Goal: Transaction & Acquisition: Purchase product/service

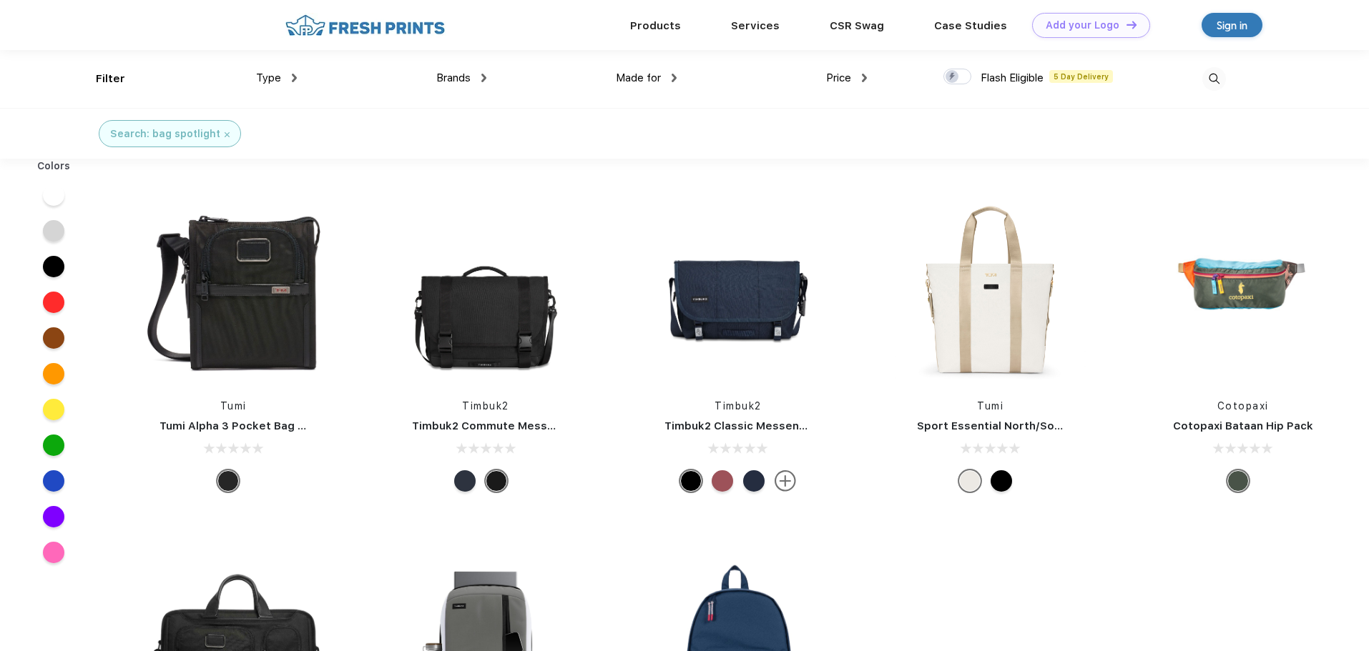
scroll to position [1, 0]
click at [54, 553] on div at bounding box center [53, 551] width 21 height 21
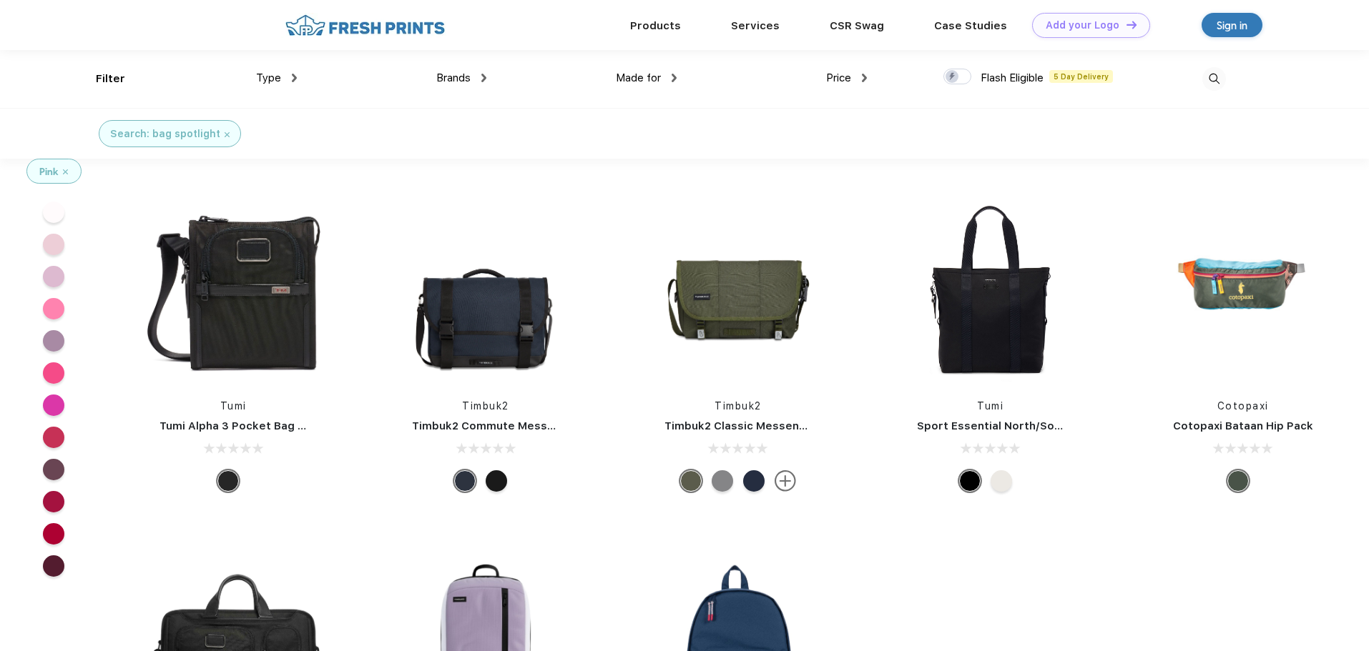
click at [49, 311] on div at bounding box center [53, 308] width 21 height 21
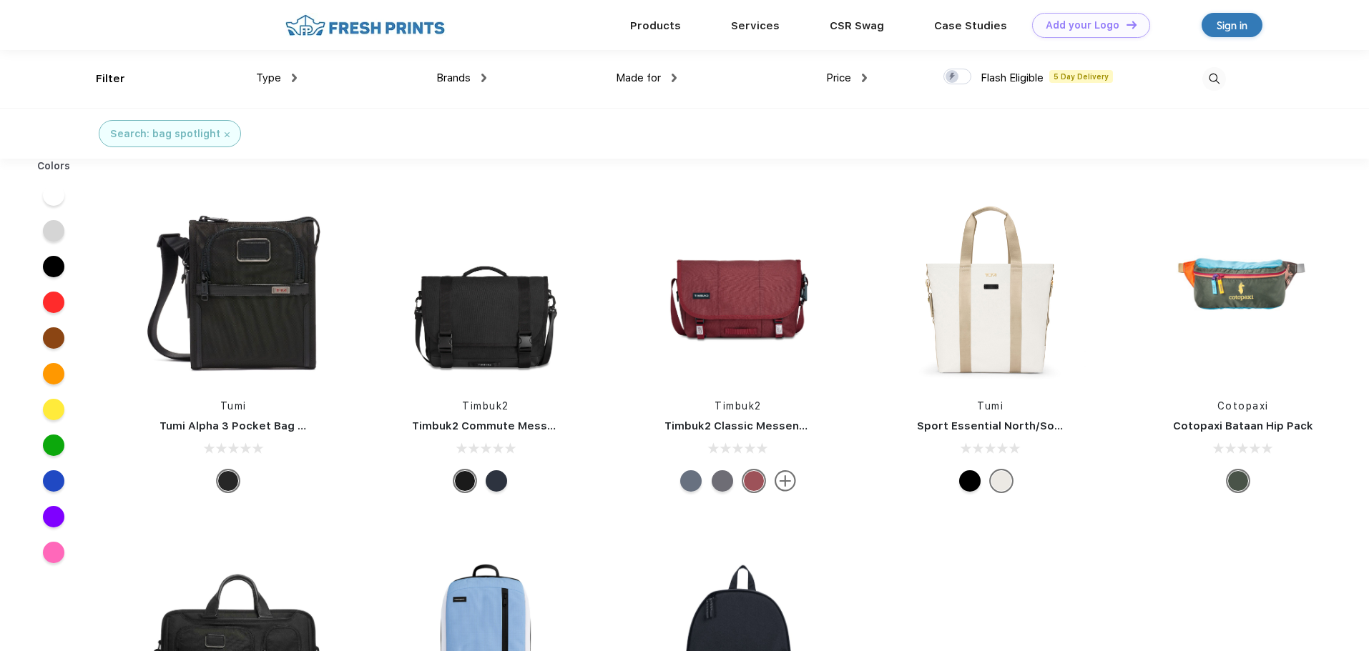
click at [456, 79] on span "Brands" at bounding box center [453, 78] width 34 height 13
click at [476, 77] on div "Brands" at bounding box center [461, 78] width 50 height 16
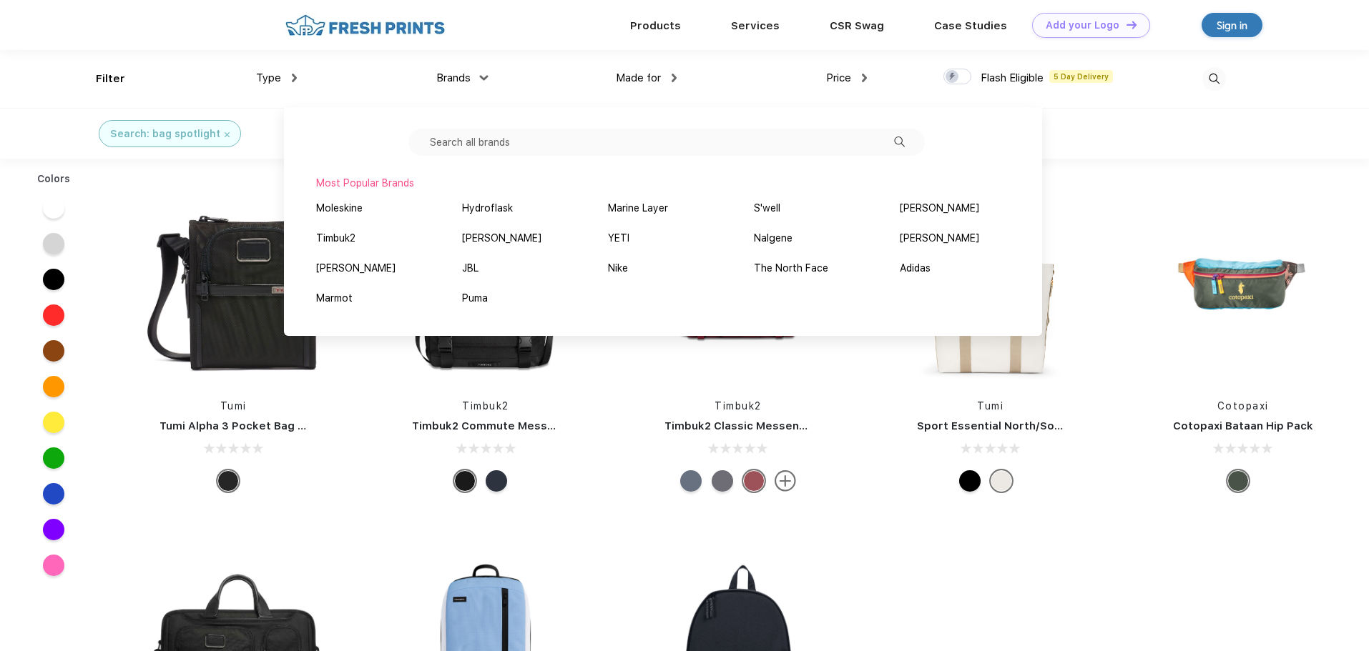
click at [506, 149] on input "text" at bounding box center [666, 142] width 516 height 27
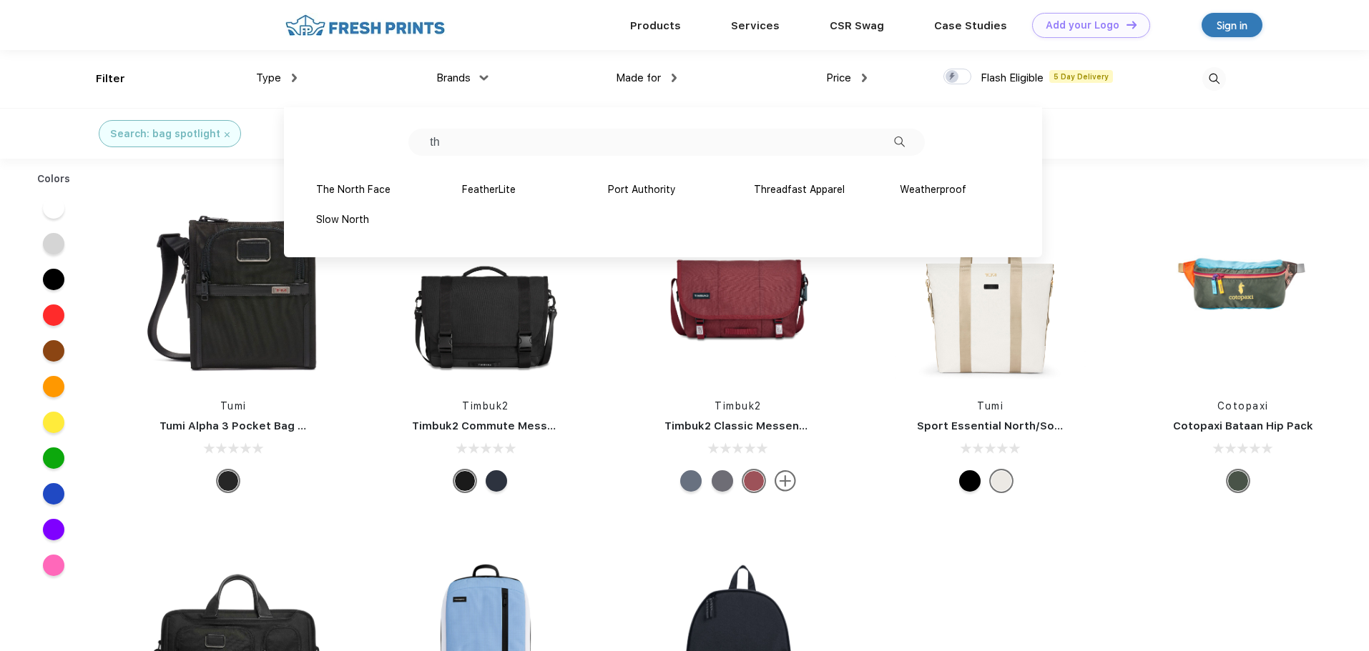
type input "t"
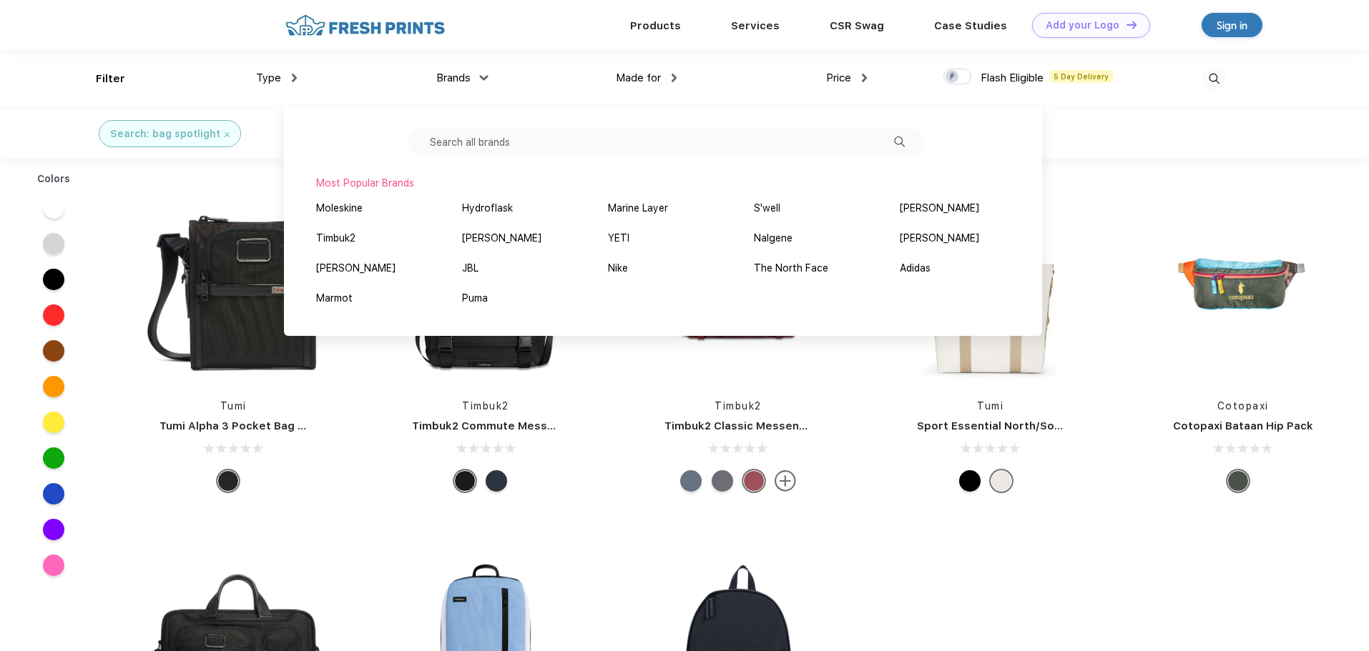
click at [1125, 600] on div "Tumi Tumi Alpha 3 Pocket Bag Small Timbuk2 Timbuk2 Commute Messenger Bag Timbuk…" at bounding box center [737, 526] width 1261 height 721
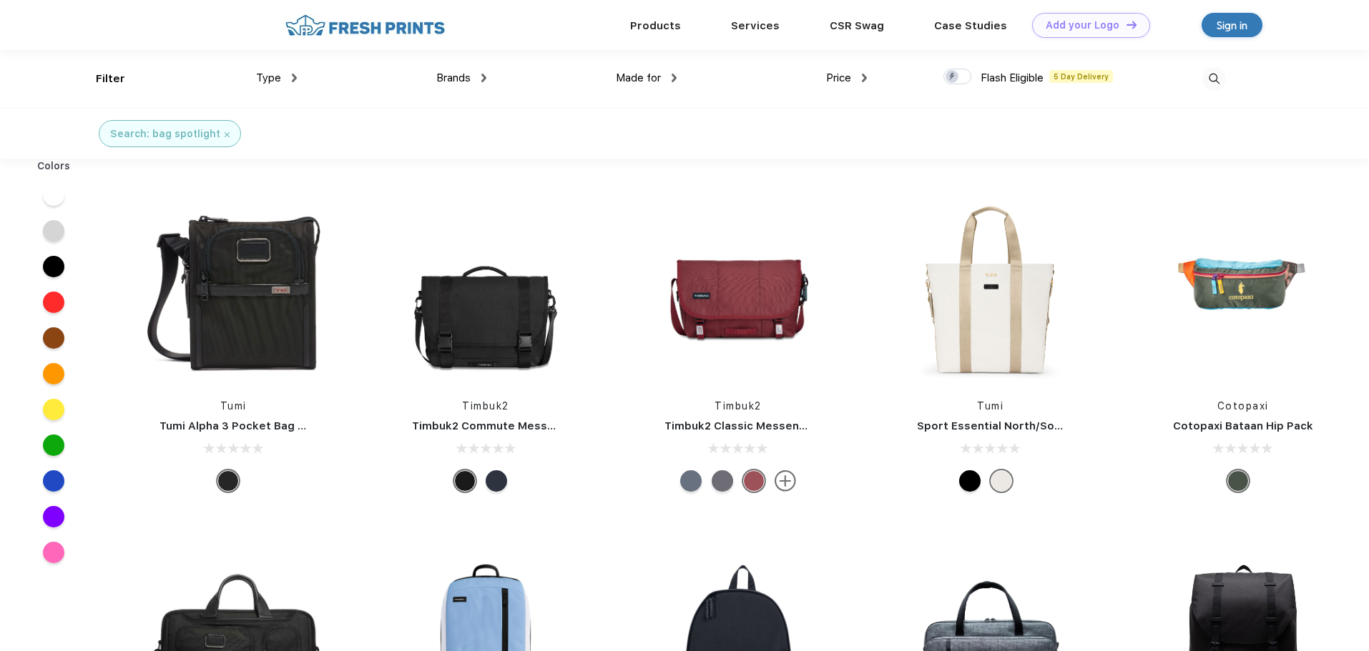
click at [292, 71] on div "Type" at bounding box center [276, 78] width 41 height 16
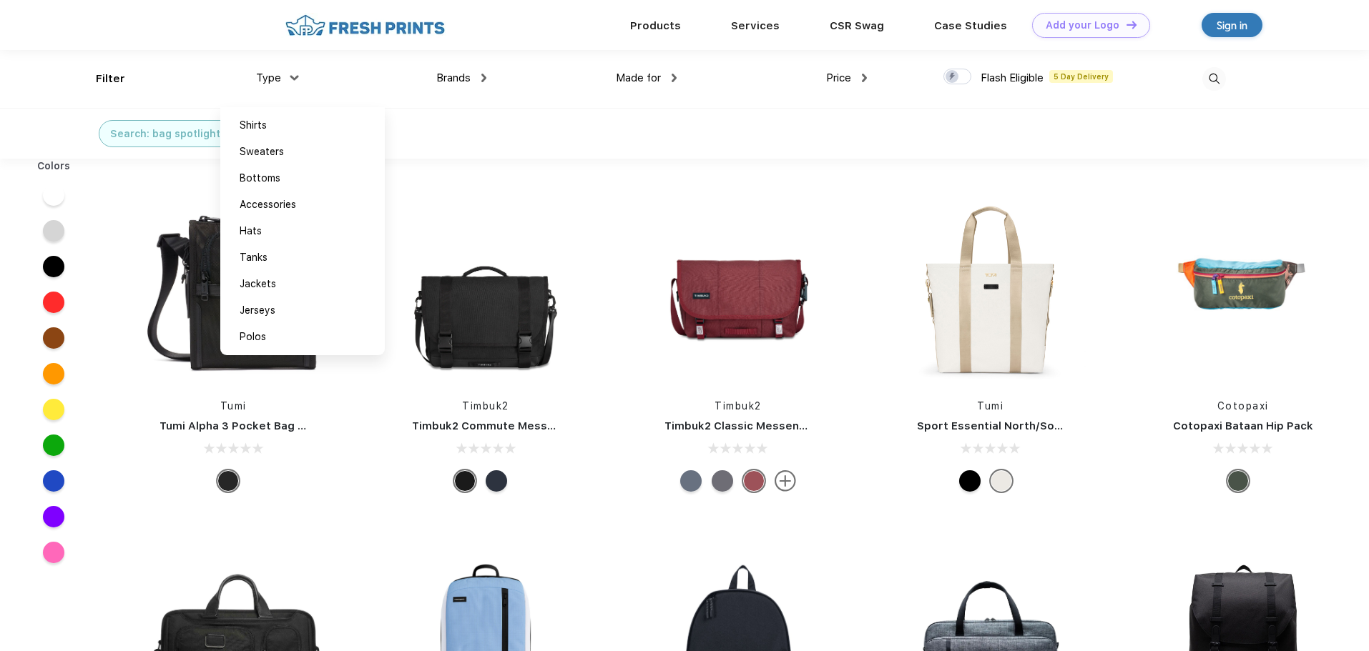
click at [199, 133] on div "Search: bag spotlight" at bounding box center [165, 134] width 110 height 15
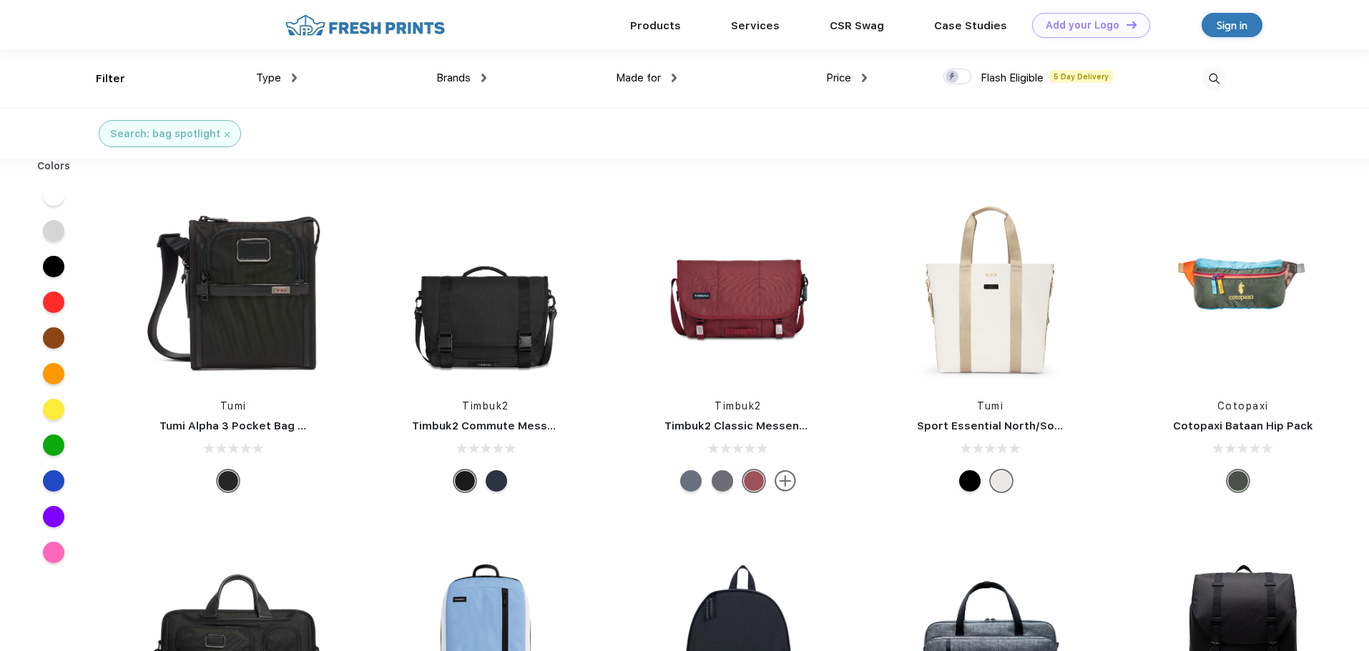
click at [225, 135] on img at bounding box center [227, 134] width 5 height 5
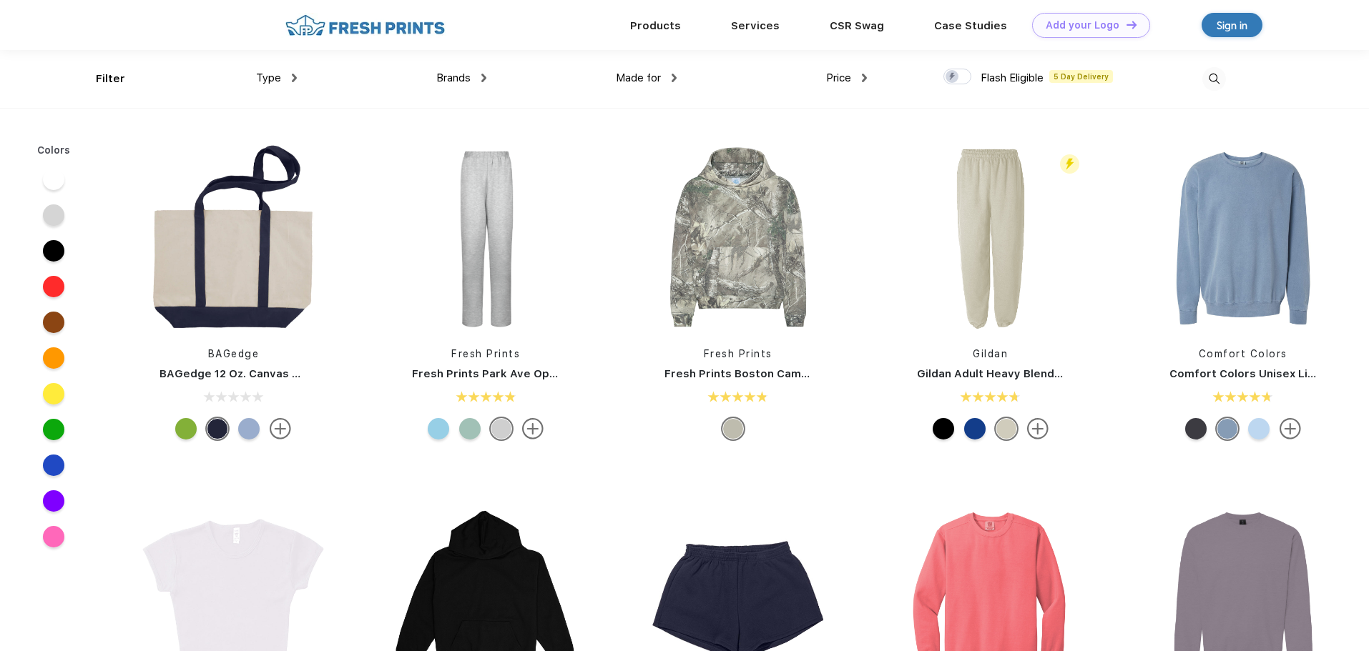
scroll to position [1655, 0]
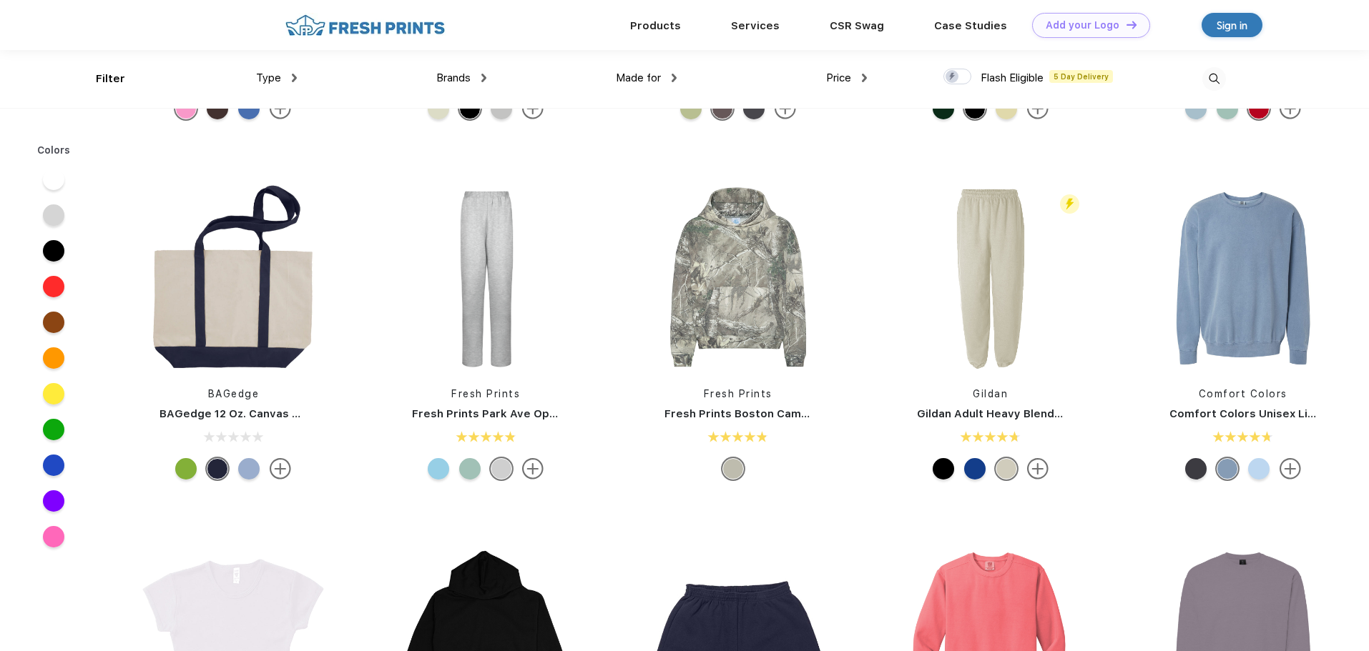
drag, startPoint x: 222, startPoint y: 135, endPoint x: 970, endPoint y: 75, distance: 749.6
click at [970, 75] on div at bounding box center [957, 77] width 28 height 16
click at [952, 75] on input "checkbox" at bounding box center [947, 72] width 9 height 9
checkbox input "true"
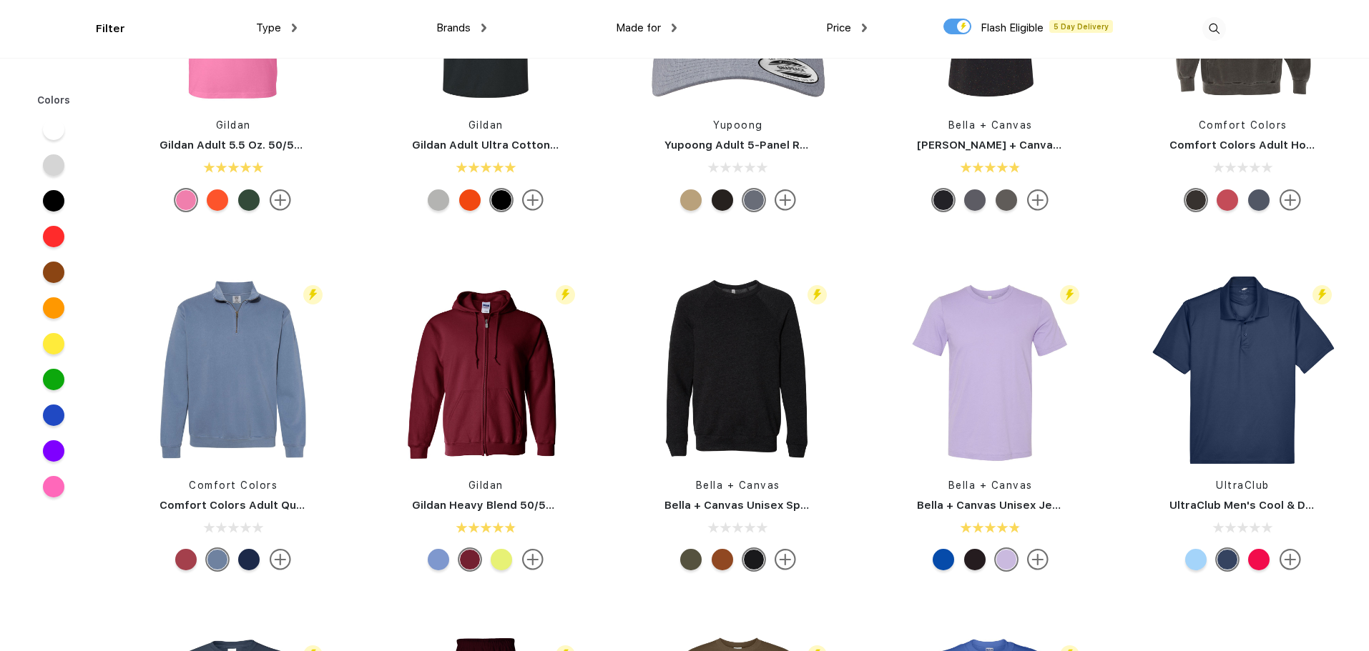
scroll to position [894, 0]
drag, startPoint x: 970, startPoint y: 75, endPoint x: 749, endPoint y: 280, distance: 300.5
drag, startPoint x: 749, startPoint y: 280, endPoint x: 504, endPoint y: 386, distance: 267.4
click at [504, 386] on img at bounding box center [485, 368] width 190 height 190
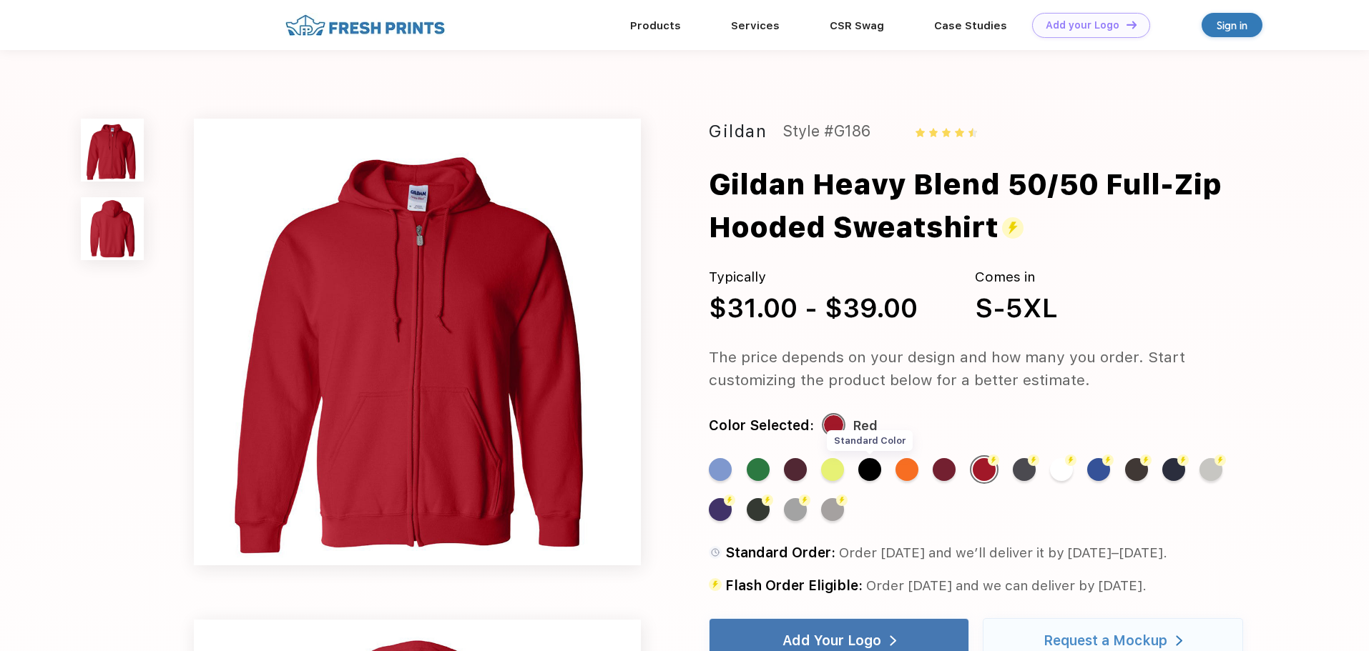
click at [868, 467] on div "Standard Color" at bounding box center [869, 469] width 23 height 23
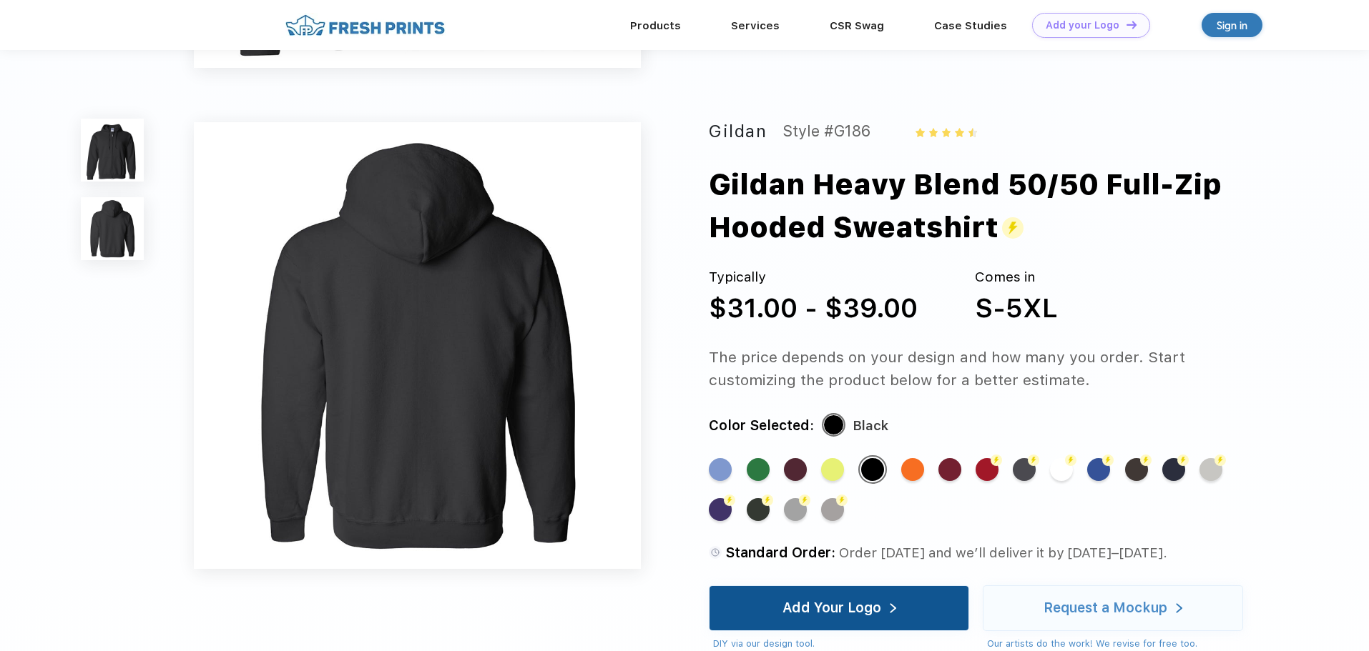
scroll to position [448, 0]
click at [874, 616] on div "Add Your Logo" at bounding box center [831, 608] width 99 height 14
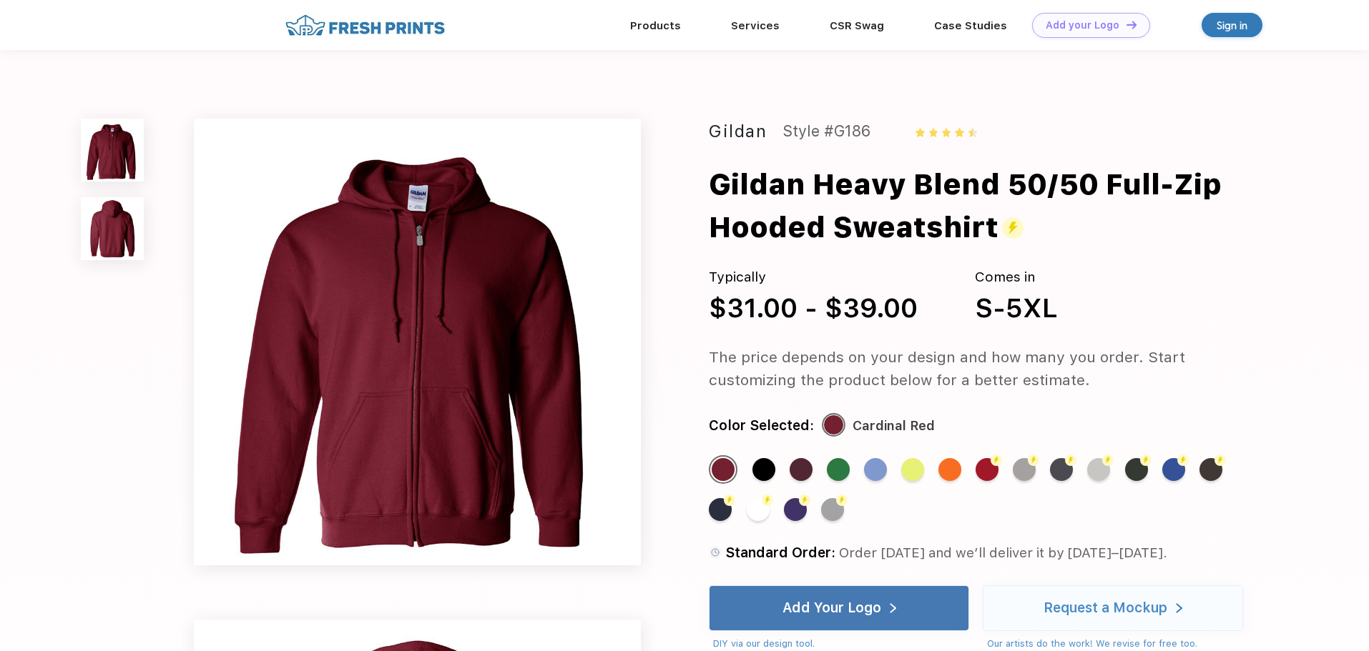
click at [1239, 18] on div "Sign in" at bounding box center [1231, 25] width 31 height 16
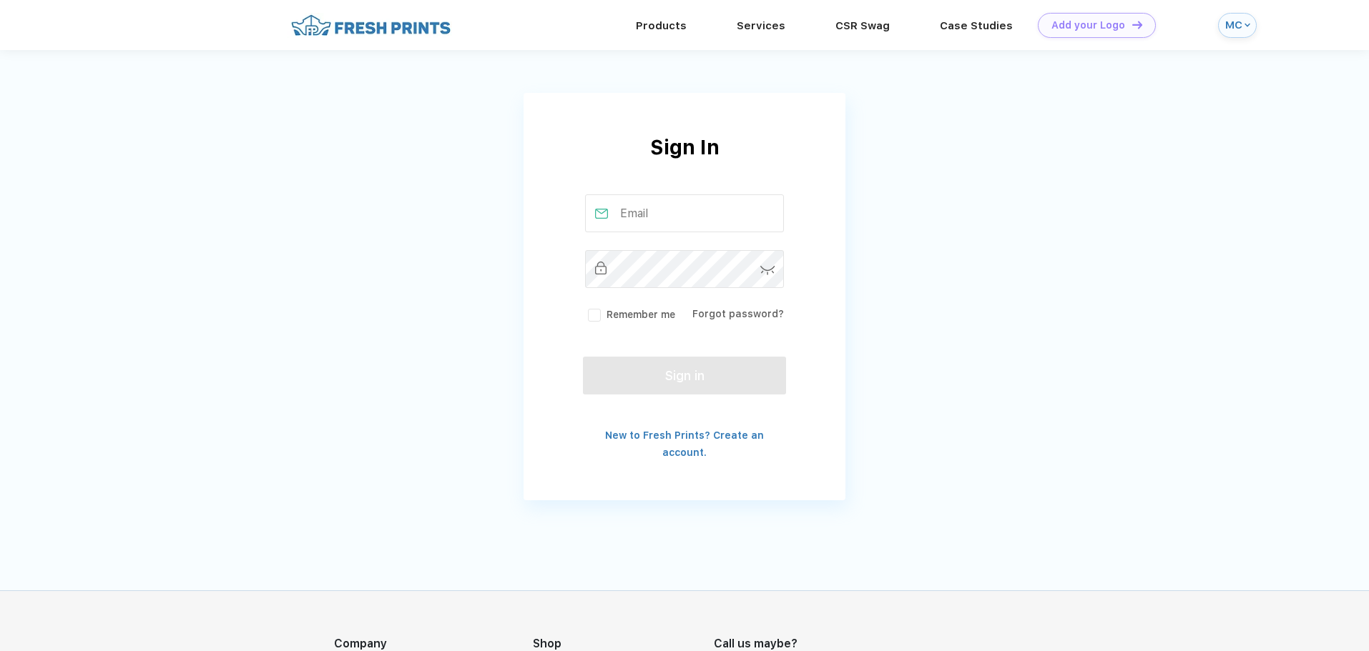
type input "[EMAIL_ADDRESS][DOMAIN_NAME]"
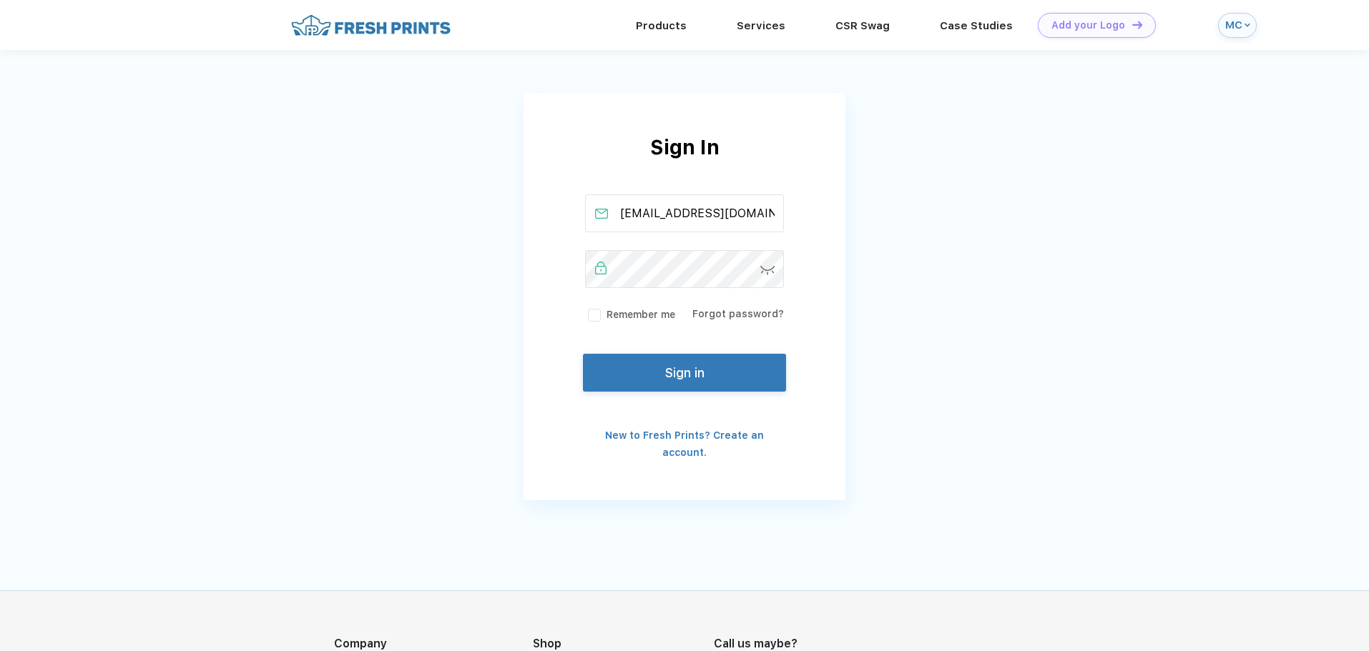
click at [628, 367] on button "Sign in" at bounding box center [684, 373] width 203 height 38
